Goal: Task Accomplishment & Management: Manage account settings

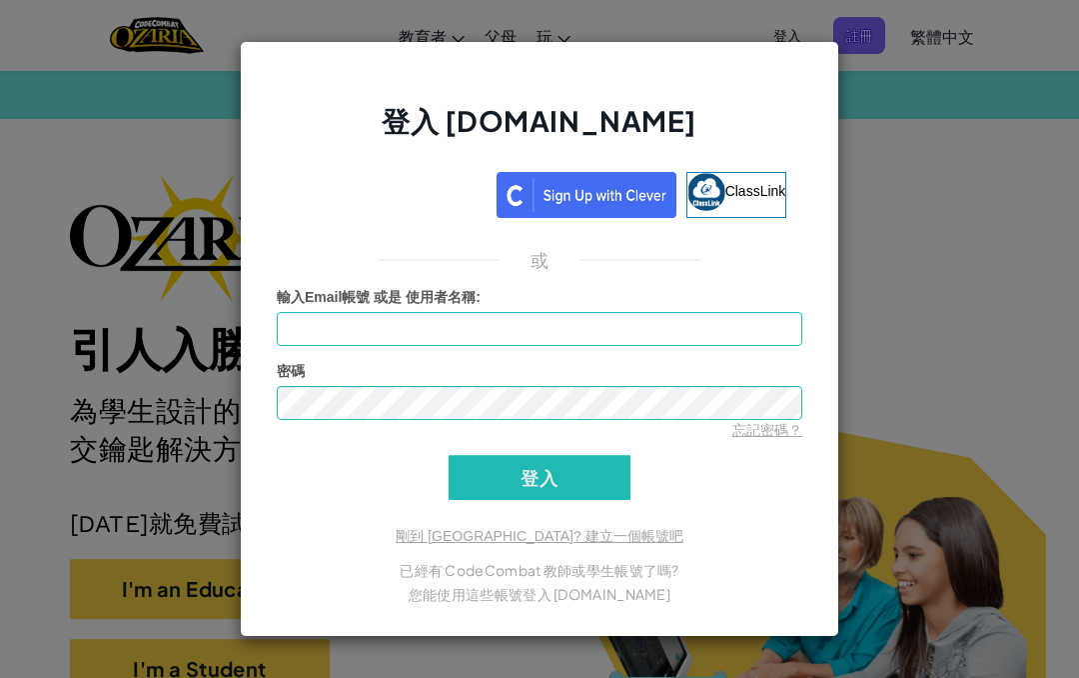
click at [442, 187] on div "使用 Google 帳戶登入。在新分頁中開啟" at bounding box center [390, 192] width 194 height 44
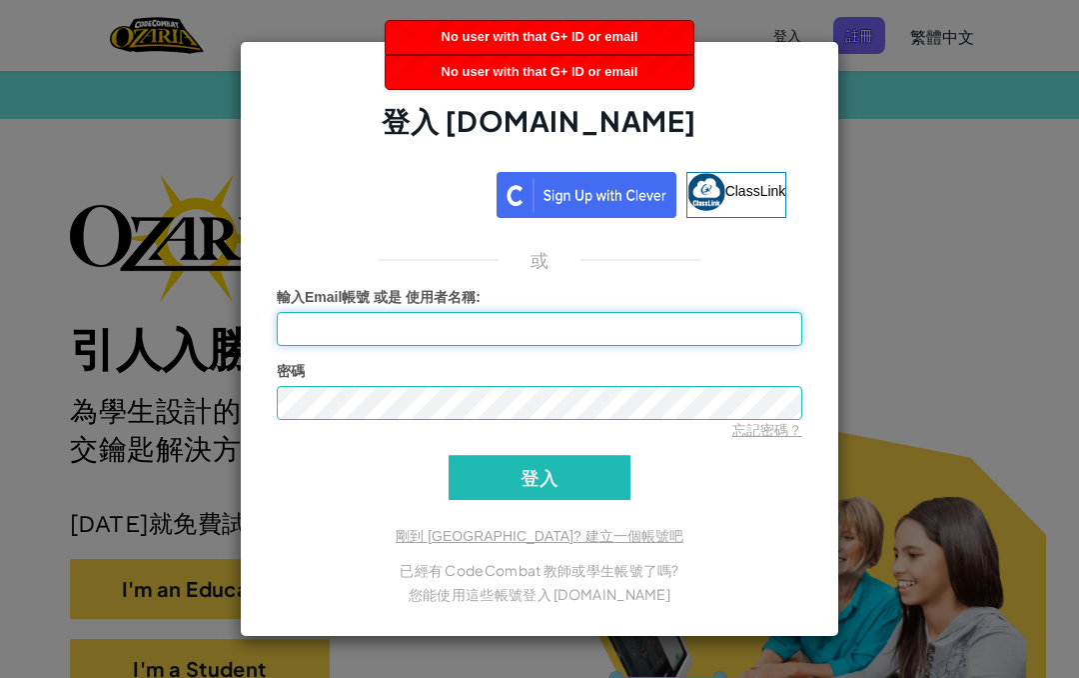
click at [617, 332] on input "輸入Email帳號 或是 使用者名稱 :" at bounding box center [540, 329] width 526 height 34
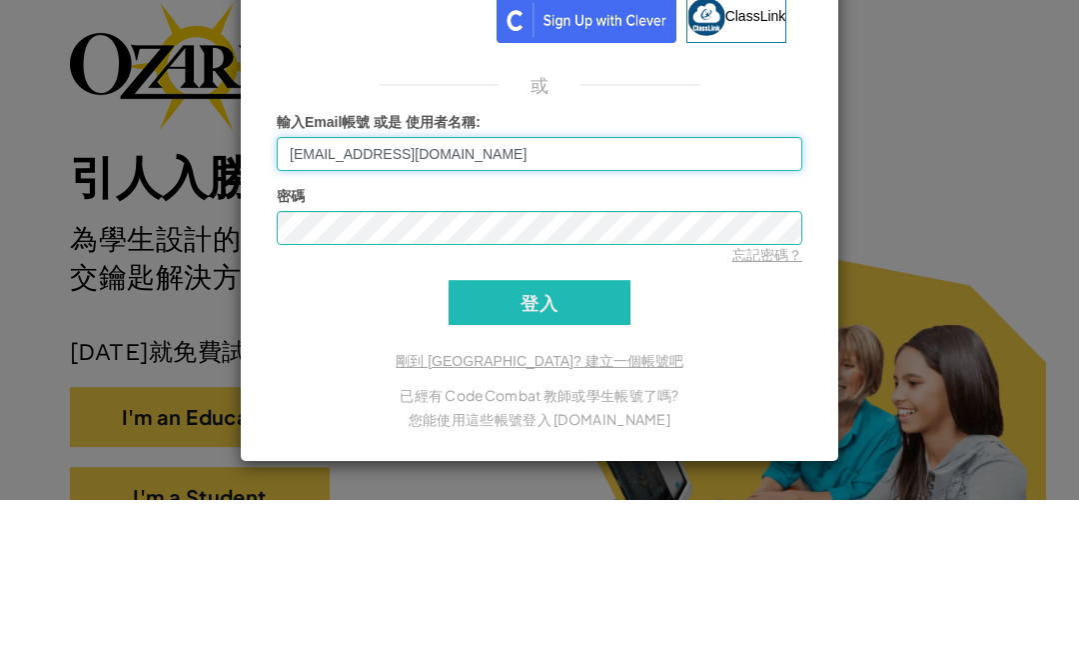
type input "[EMAIL_ADDRESS][DOMAIN_NAME]"
click at [588, 452] on input "登入" at bounding box center [540, 474] width 182 height 45
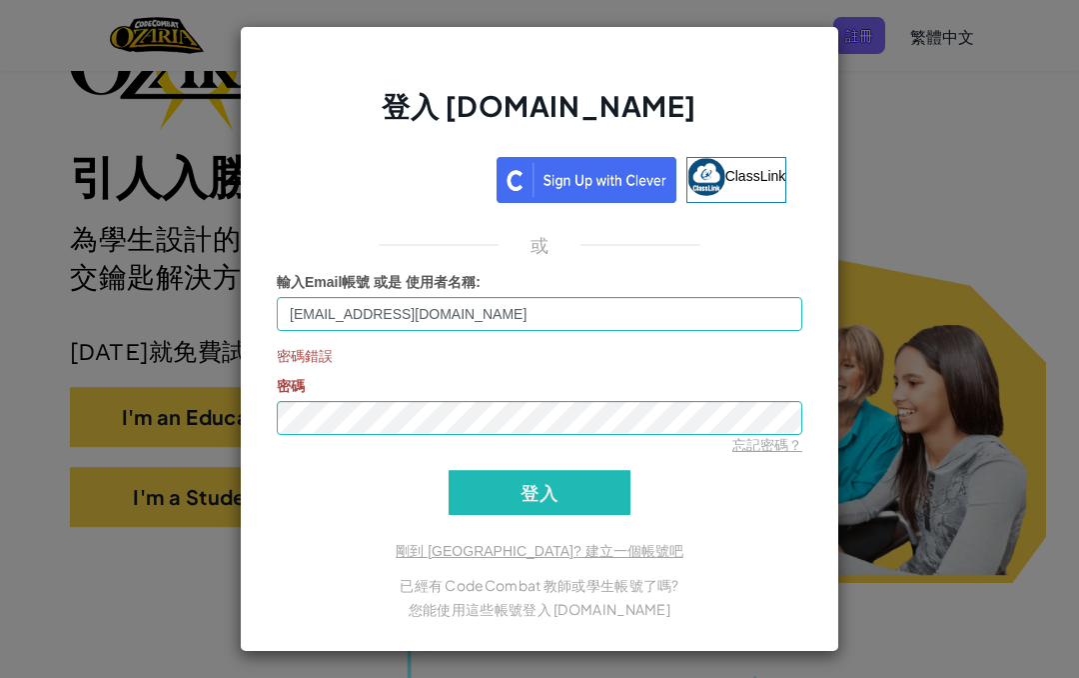
click at [581, 496] on input "登入" at bounding box center [540, 492] width 182 height 45
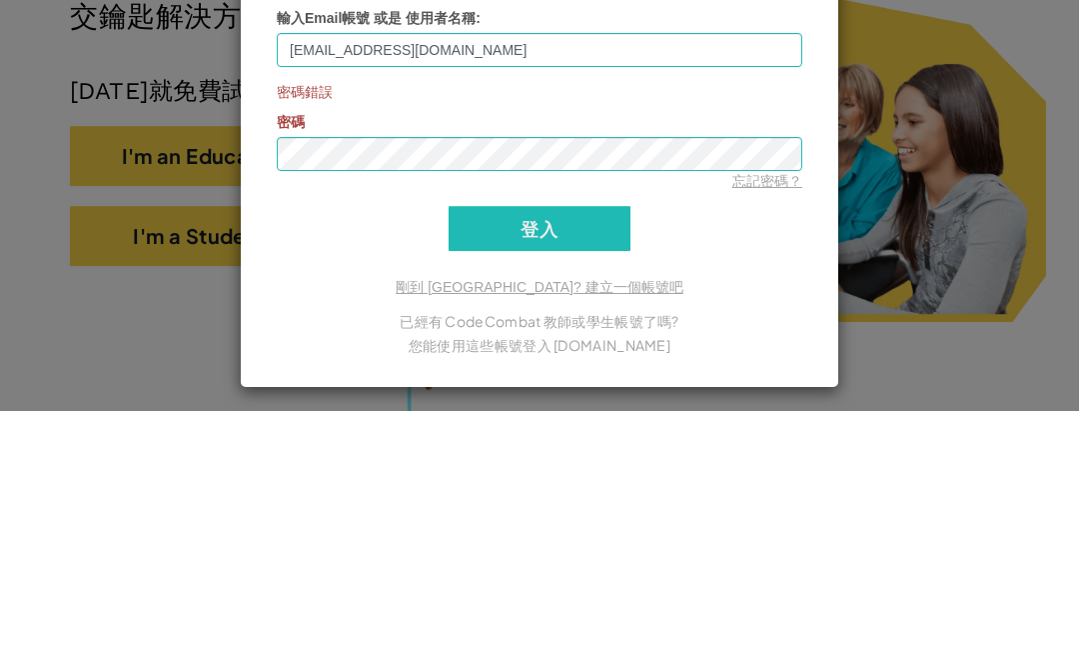
click at [573, 467] on input "登入" at bounding box center [540, 489] width 182 height 45
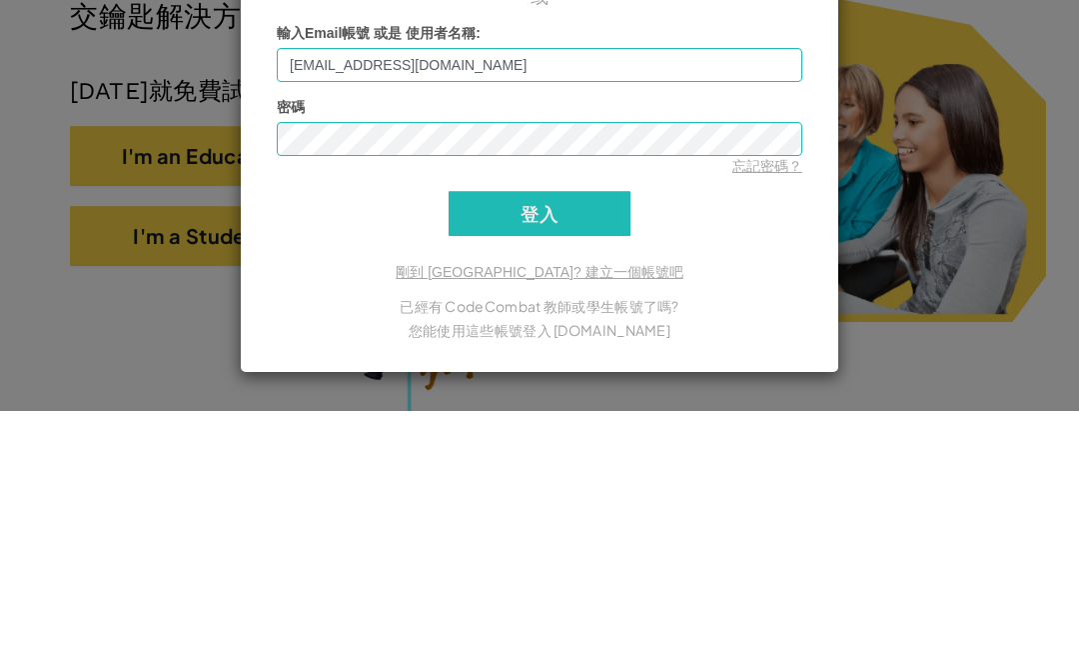
scroll to position [433, 0]
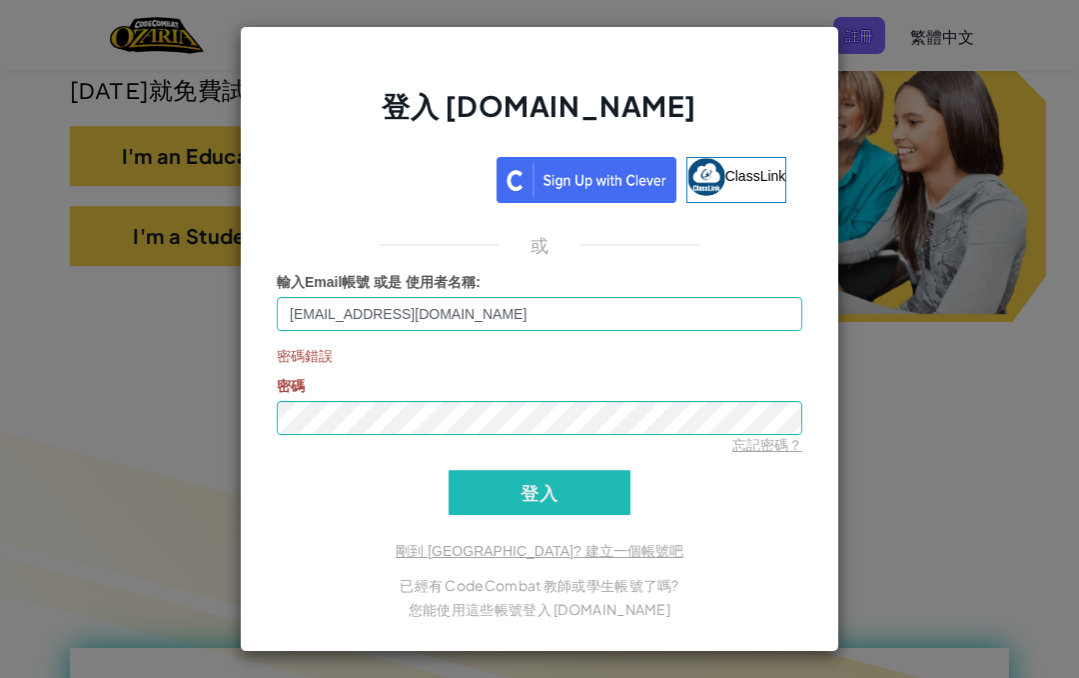
click at [483, 506] on input "登入" at bounding box center [540, 492] width 182 height 45
click at [390, 187] on div "使用 Google 帳戶登入。在新分頁中開啟" at bounding box center [390, 177] width 194 height 44
click at [465, 598] on p "您能使用這些帳號登入 [DOMAIN_NAME]" at bounding box center [540, 609] width 526 height 24
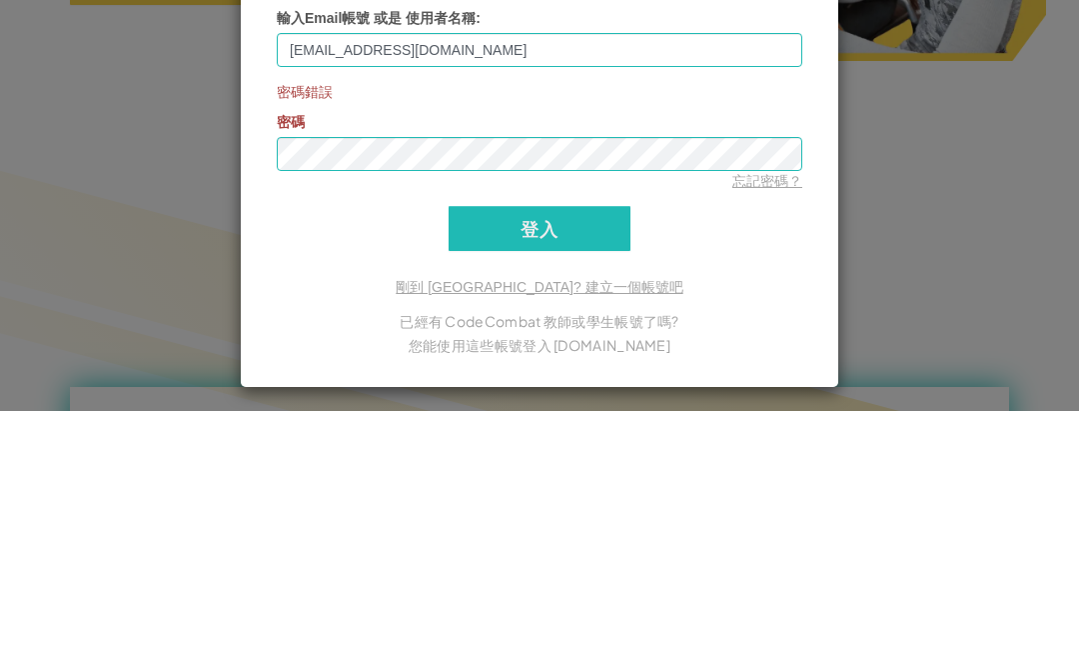
click at [566, 467] on input "登入" at bounding box center [540, 489] width 182 height 45
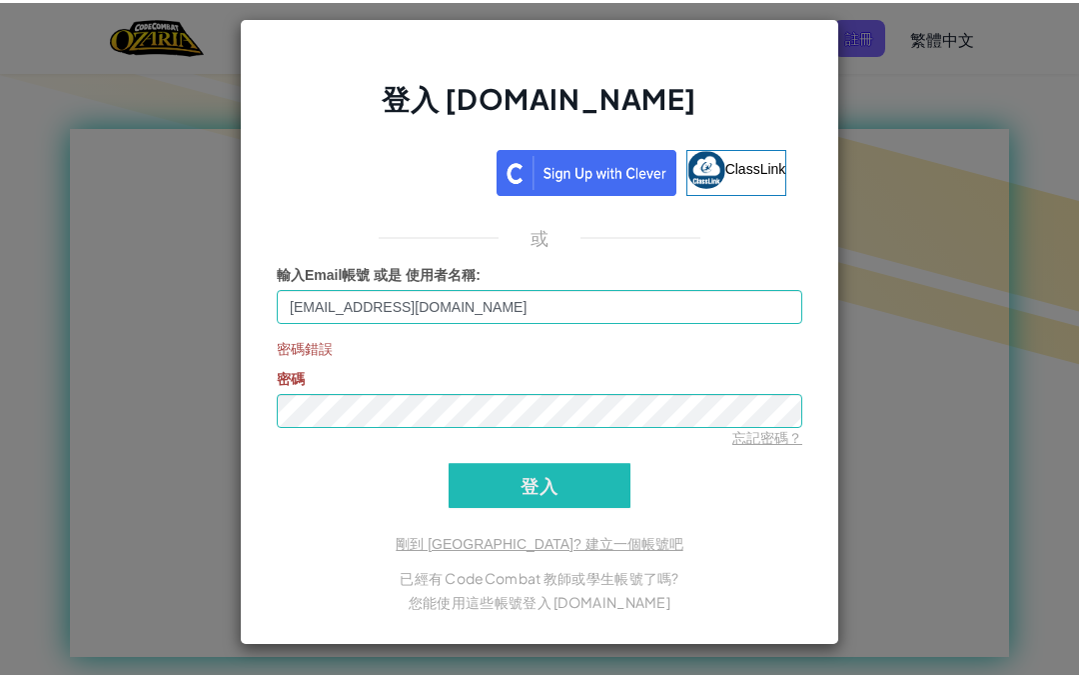
scroll to position [4, 0]
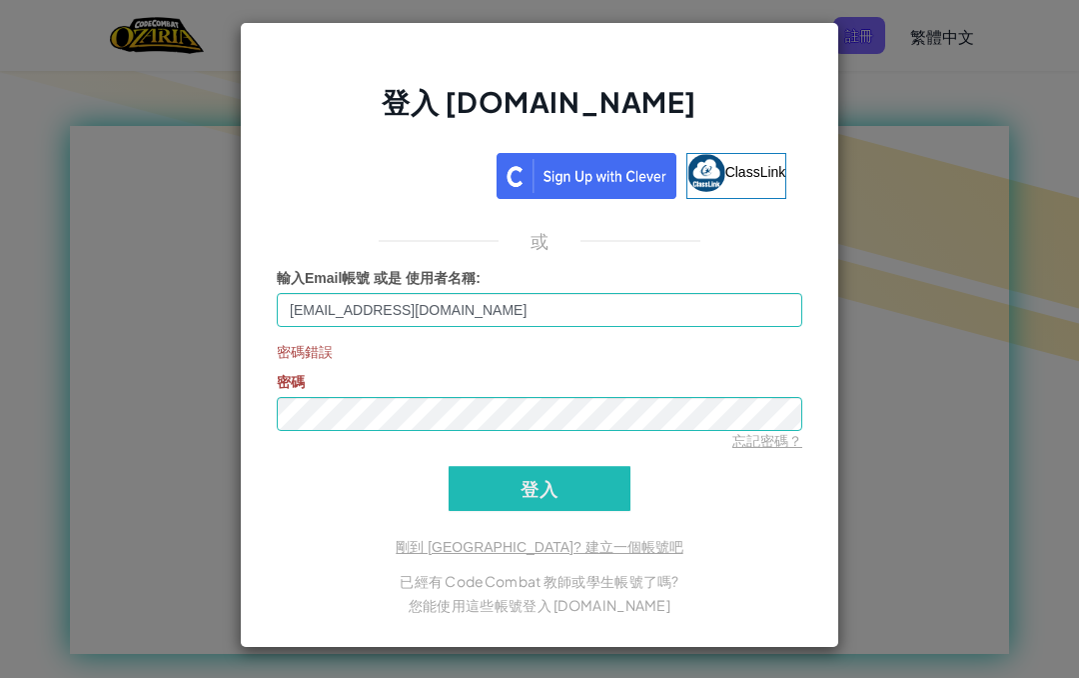
click at [575, 480] on input "登入" at bounding box center [540, 488] width 182 height 45
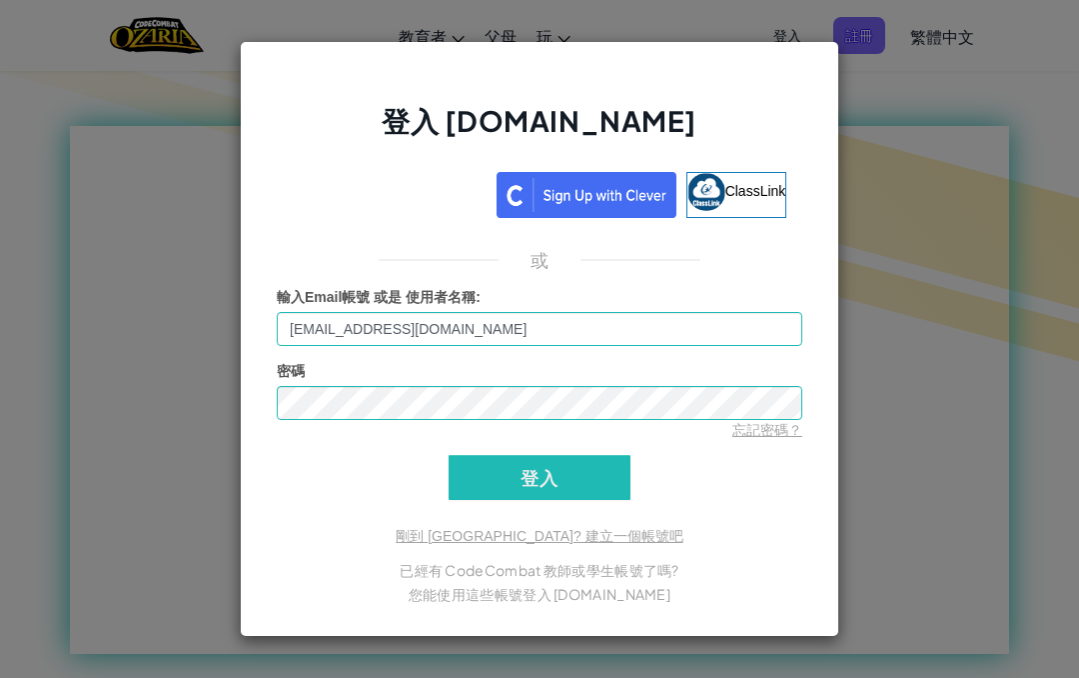
scroll to position [0, 0]
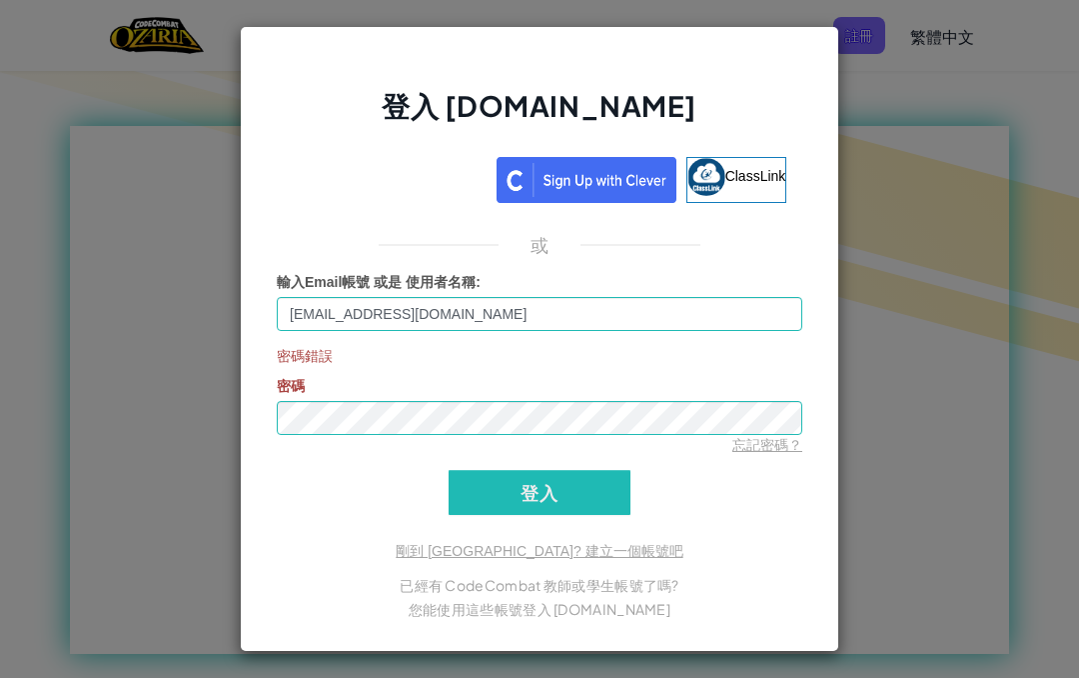
click at [428, 183] on div "使用 Google 帳戶登入。在新分頁中開啟" at bounding box center [390, 177] width 194 height 44
